Goal: Transaction & Acquisition: Obtain resource

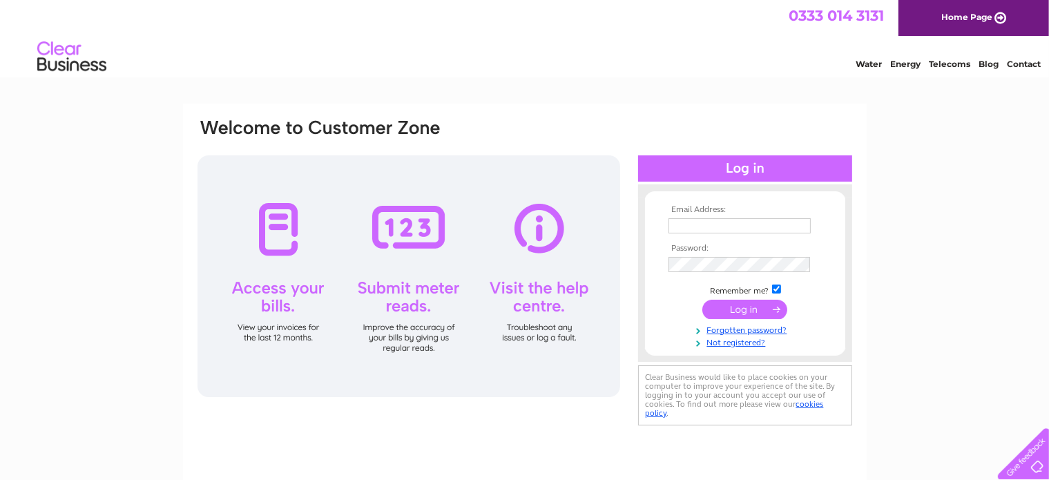
type input "[EMAIL_ADDRESS][DOMAIN_NAME]"
click at [739, 309] on input "submit" at bounding box center [744, 309] width 85 height 19
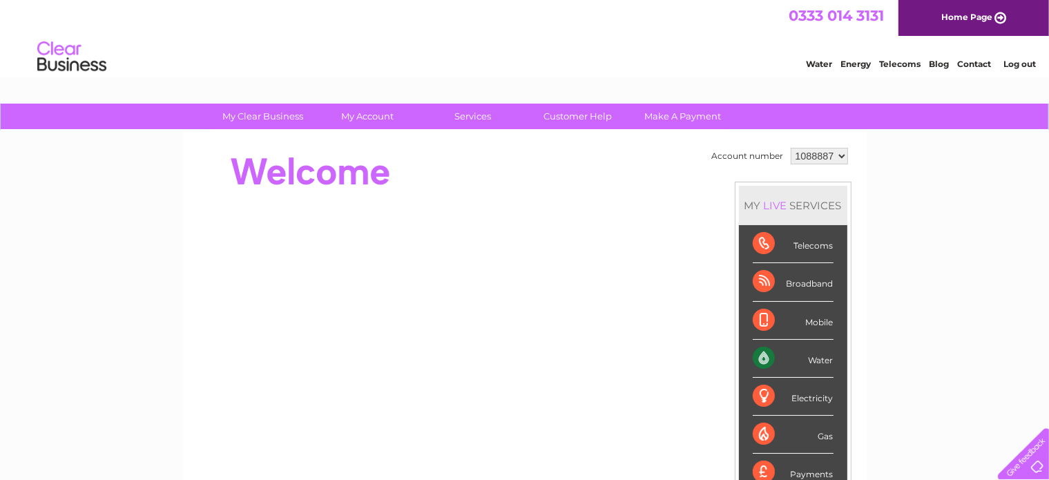
click at [773, 358] on div "Water" at bounding box center [793, 359] width 81 height 38
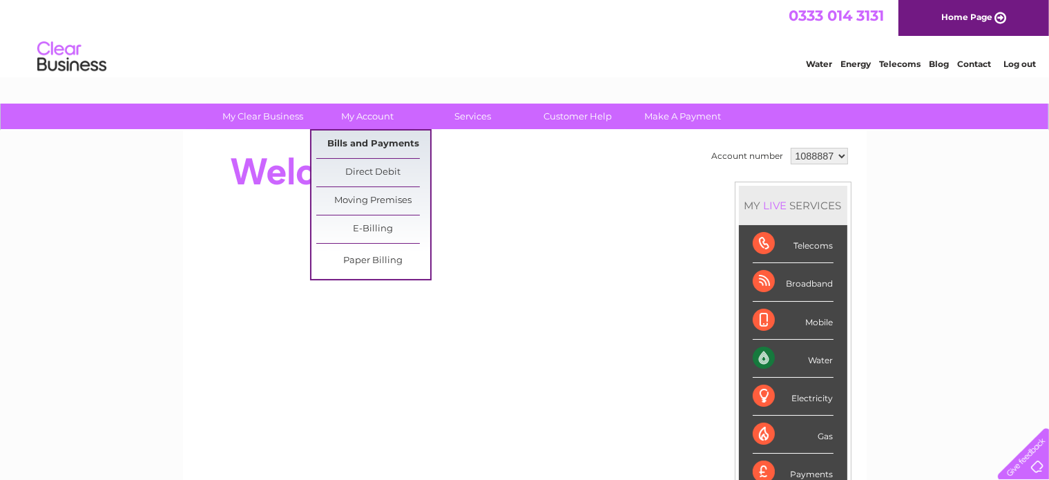
click at [348, 142] on link "Bills and Payments" at bounding box center [373, 145] width 114 height 28
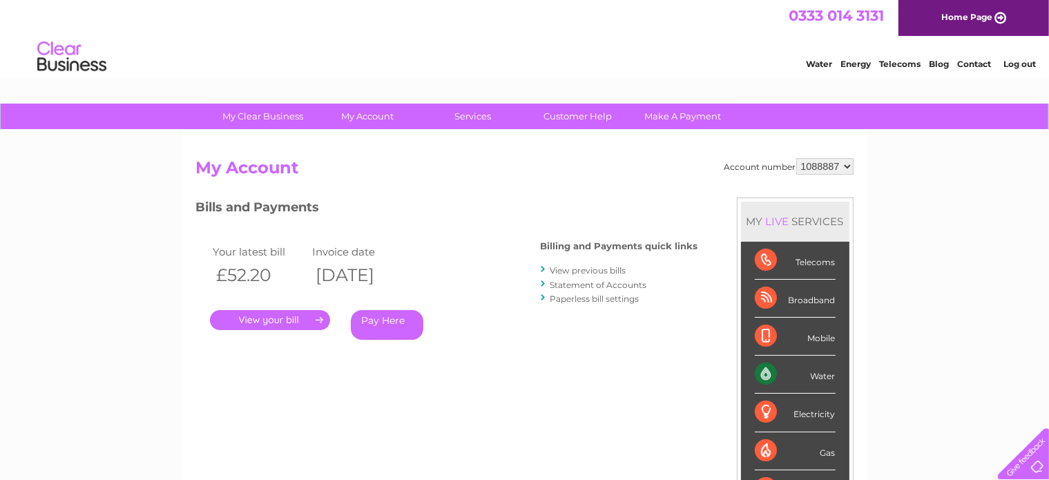
click at [278, 317] on link "." at bounding box center [270, 320] width 120 height 20
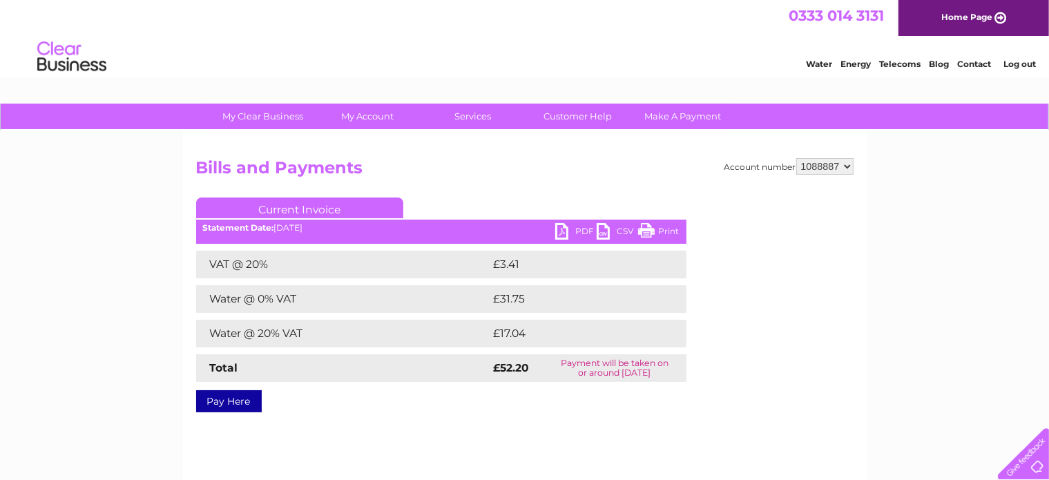
click at [566, 231] on link "PDF" at bounding box center [575, 233] width 41 height 20
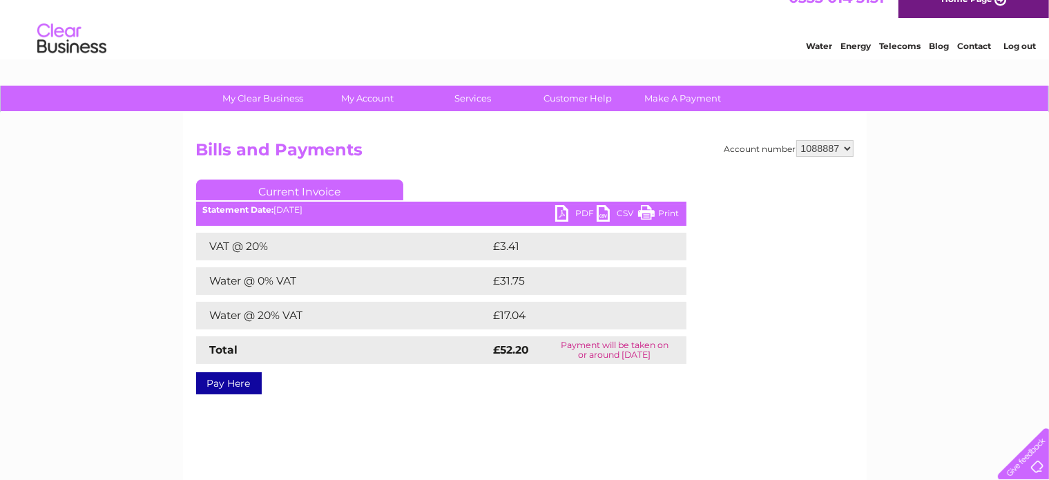
scroll to position [69, 0]
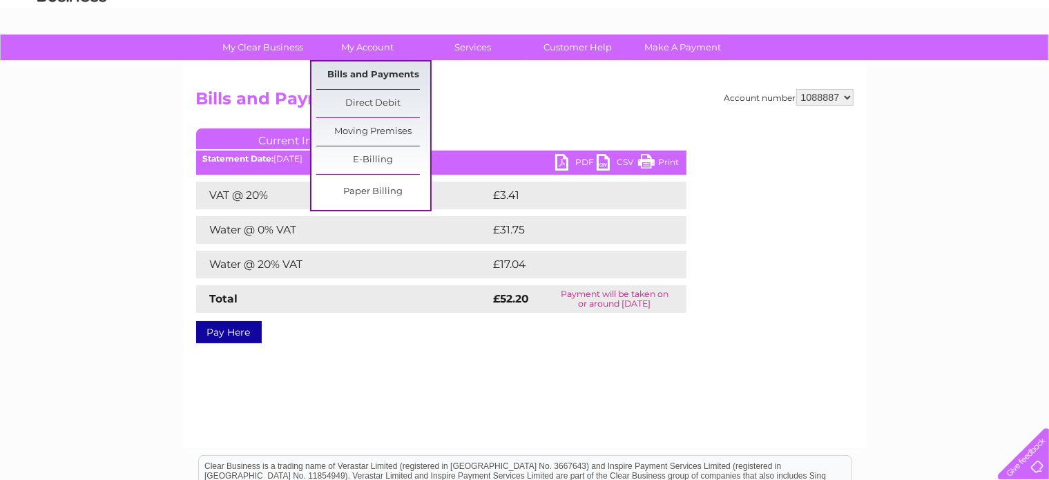
click at [351, 75] on link "Bills and Payments" at bounding box center [373, 75] width 114 height 28
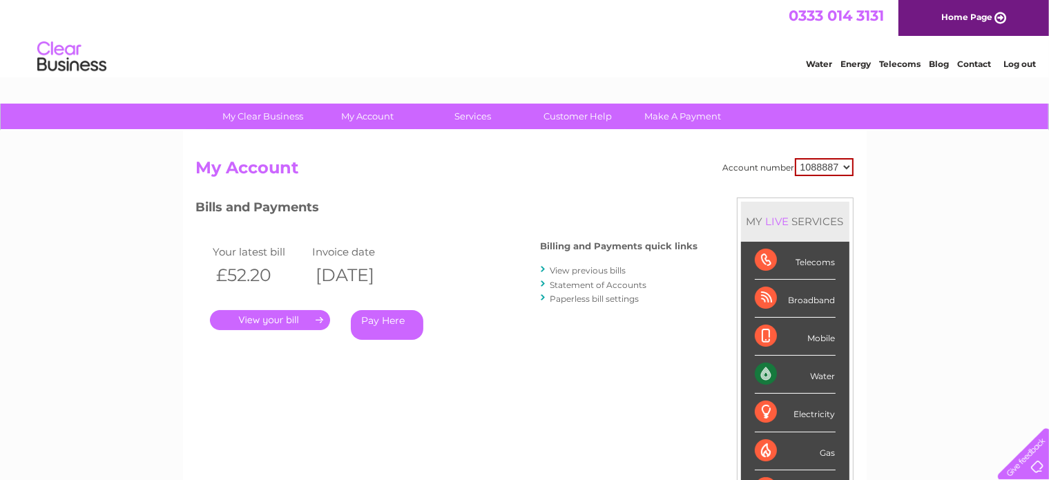
click at [566, 270] on link "View previous bills" at bounding box center [589, 270] width 76 height 10
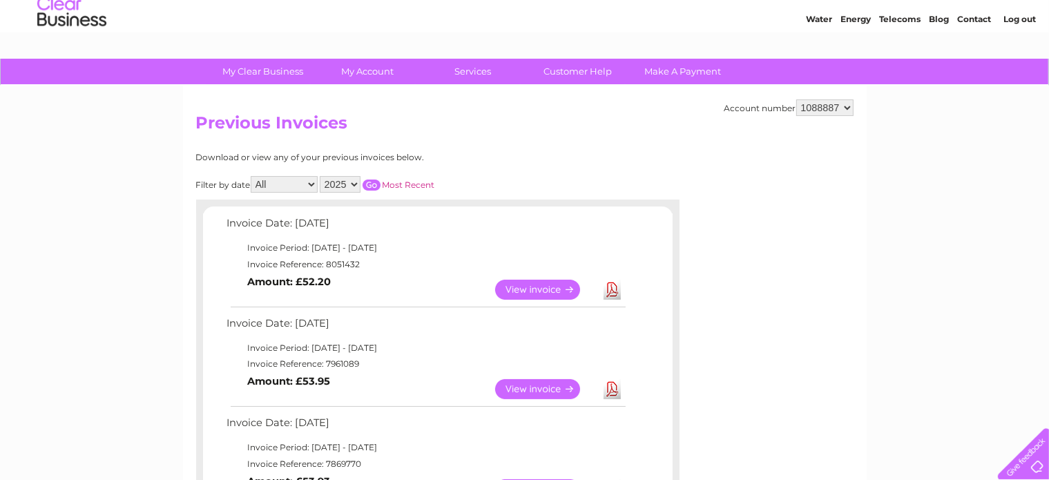
scroll to position [69, 0]
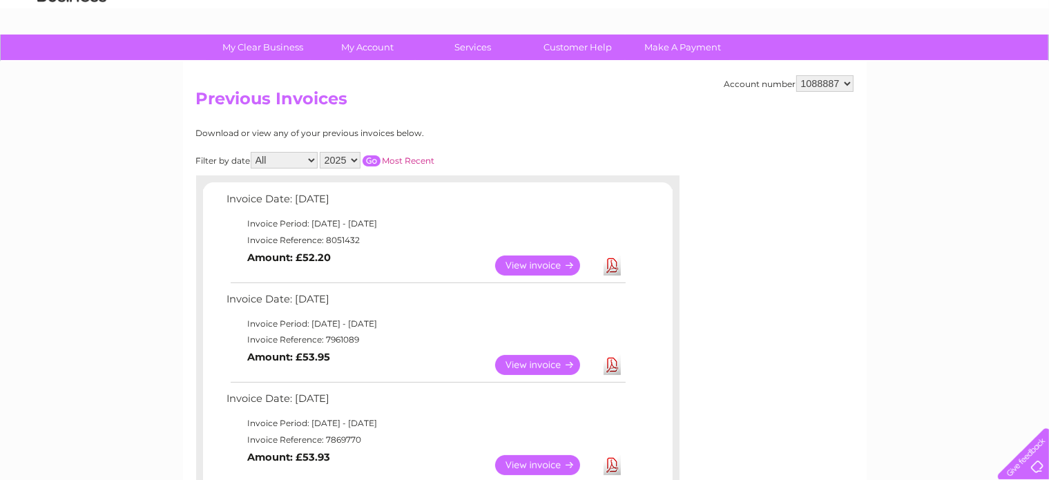
click at [555, 365] on link "View" at bounding box center [546, 365] width 102 height 20
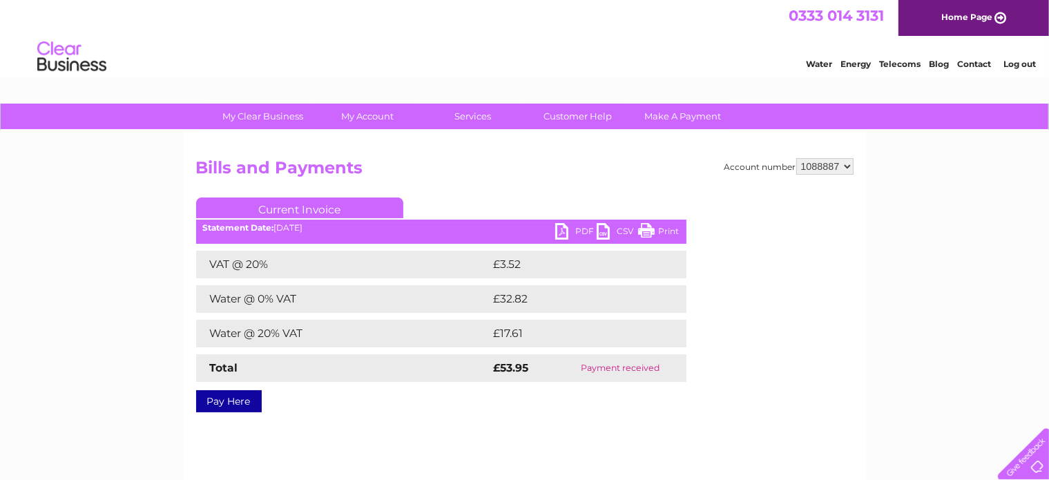
click at [566, 226] on link "PDF" at bounding box center [575, 233] width 41 height 20
